Goal: Find specific page/section: Find specific page/section

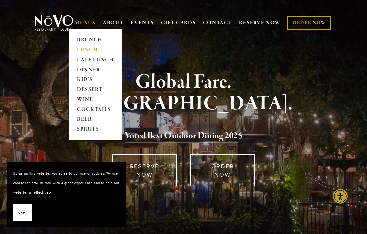
click at [86, 49] on link "LUNCH" at bounding box center [96, 50] width 42 height 10
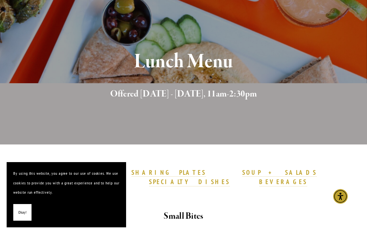
scroll to position [190, 0]
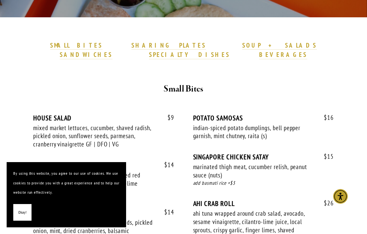
click at [21, 215] on span "Okay!" at bounding box center [22, 212] width 8 height 10
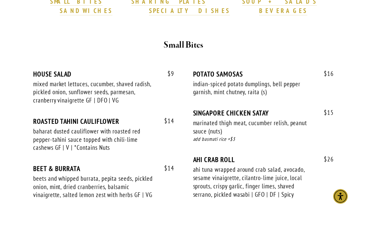
scroll to position [87, 0]
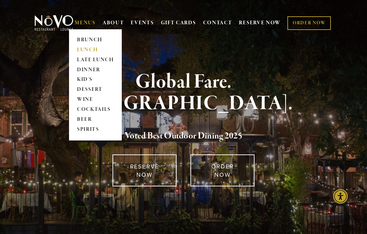
click at [87, 50] on link "LUNCH" at bounding box center [96, 50] width 42 height 10
click at [90, 48] on link "LUNCH" at bounding box center [96, 50] width 42 height 10
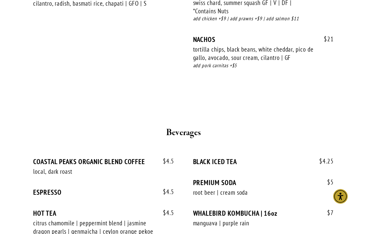
scroll to position [1498, 0]
